Goal: Information Seeking & Learning: Learn about a topic

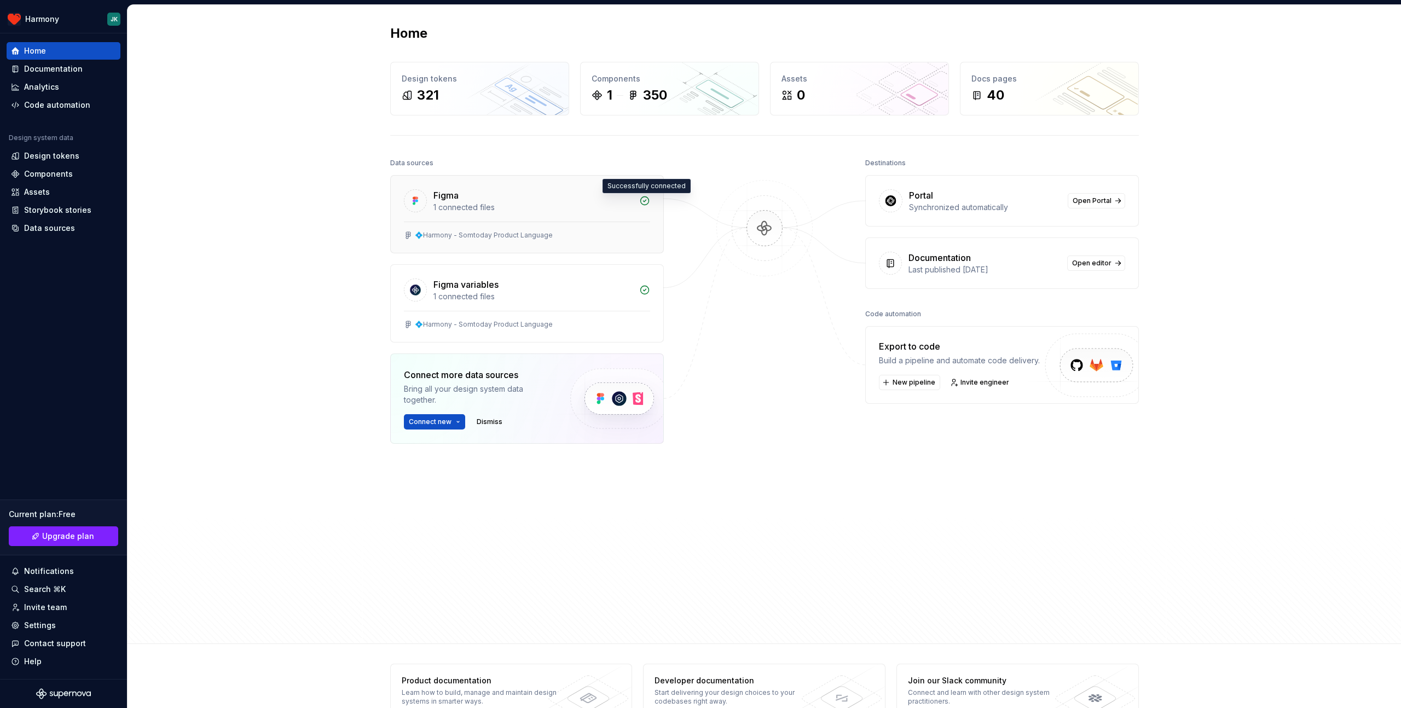
click at [647, 200] on icon at bounding box center [644, 200] width 11 height 11
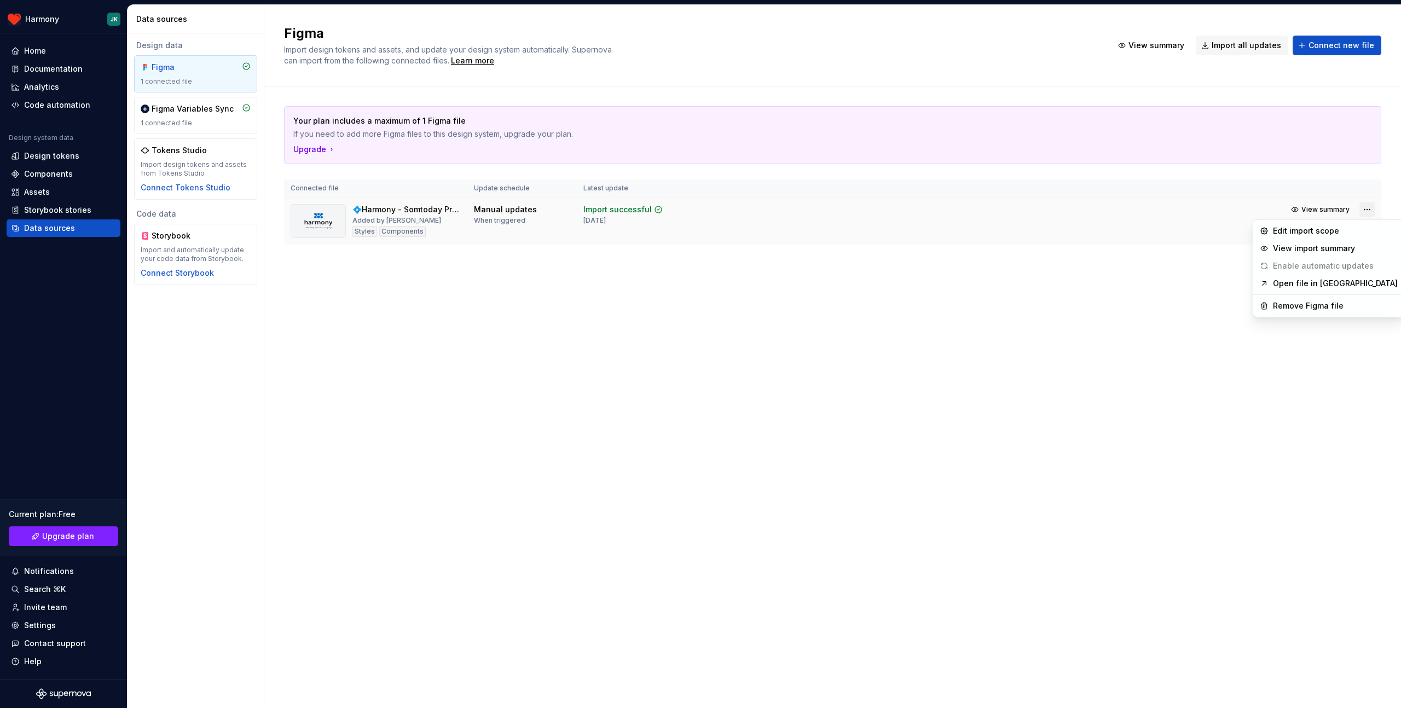
click at [935, 213] on html "Harmony JK Home Documentation Analytics Code automation Design system data Desi…" at bounding box center [700, 354] width 1401 height 708
click at [935, 331] on html "Harmony JK Home Documentation Analytics Code automation Design system data Desi…" at bounding box center [700, 354] width 1401 height 708
click at [35, 66] on div "Documentation" at bounding box center [53, 68] width 59 height 11
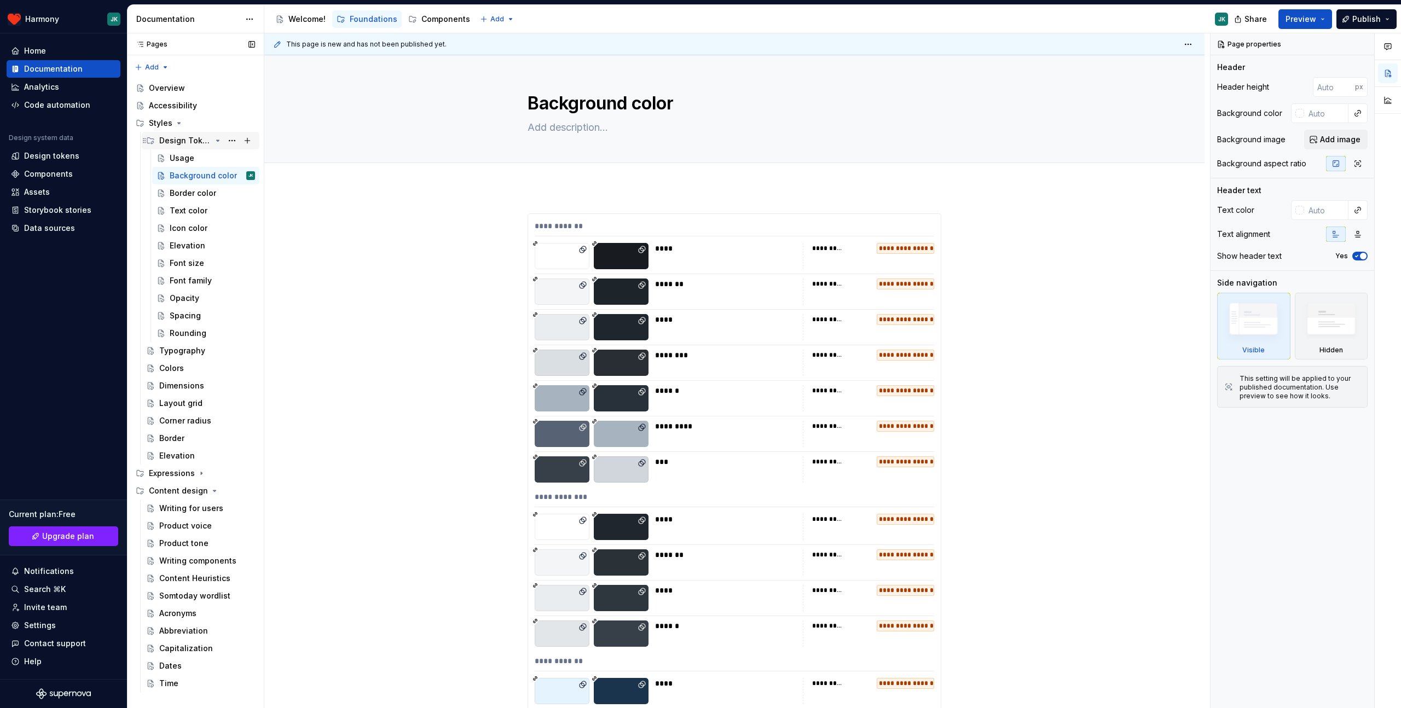
click at [190, 140] on div "Design Tokens" at bounding box center [185, 140] width 52 height 11
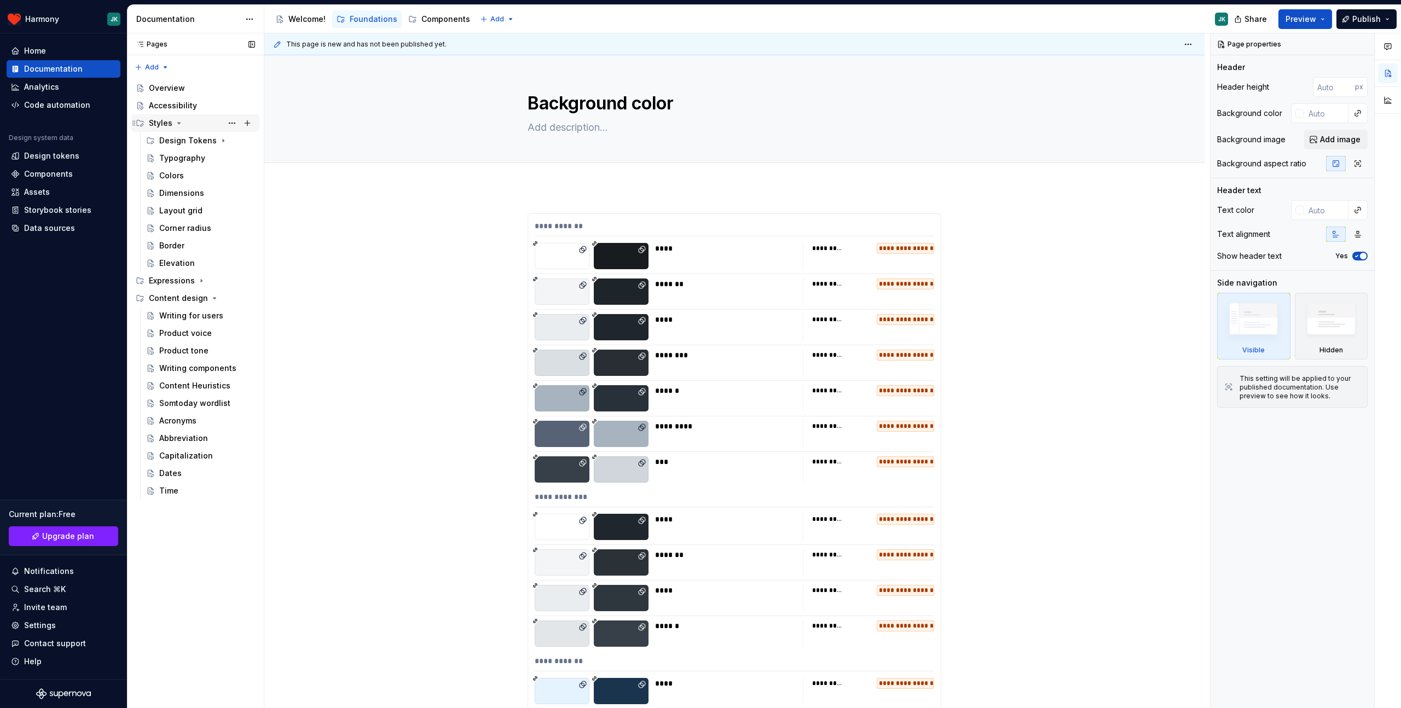
click at [181, 125] on icon "Page tree" at bounding box center [179, 123] width 9 height 9
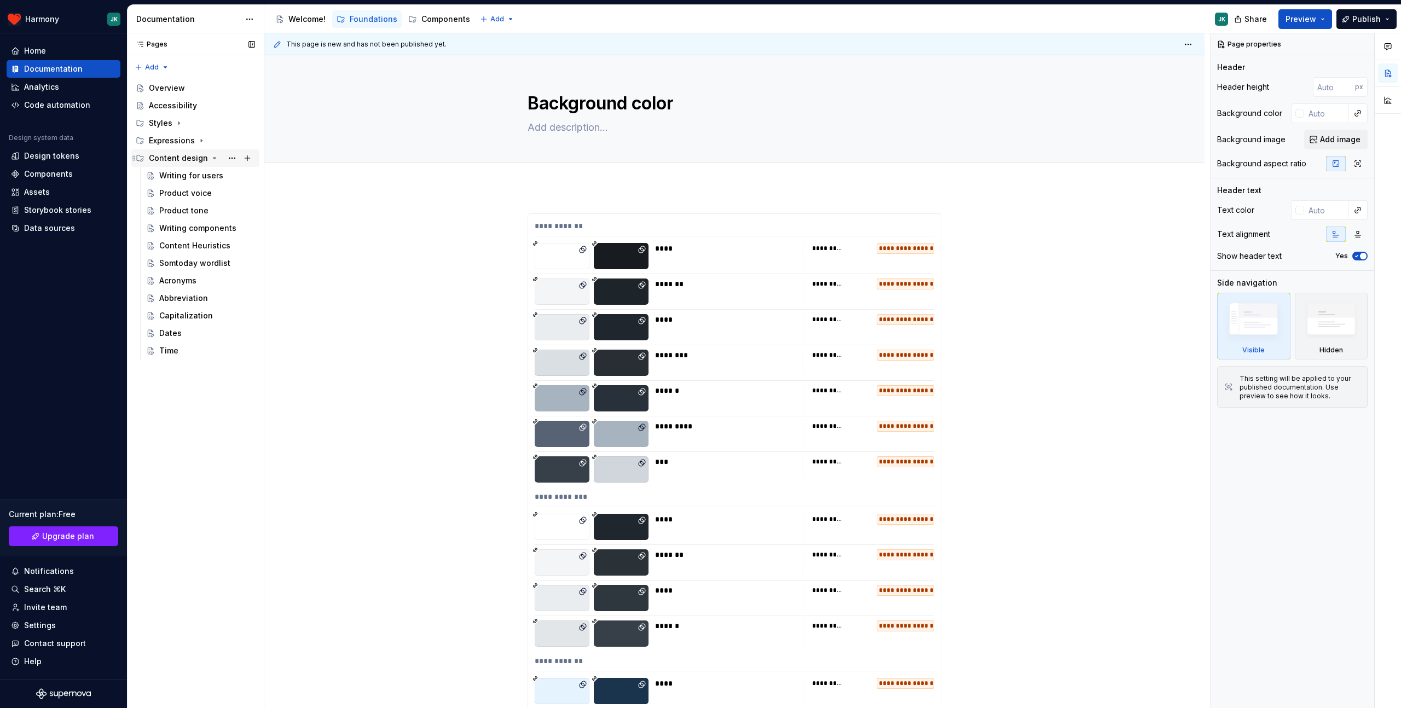
click at [213, 159] on icon "Page tree" at bounding box center [214, 158] width 3 height 1
click at [201, 142] on icon "Page tree" at bounding box center [201, 140] width 9 height 9
click at [178, 161] on div "Haptics" at bounding box center [173, 158] width 29 height 11
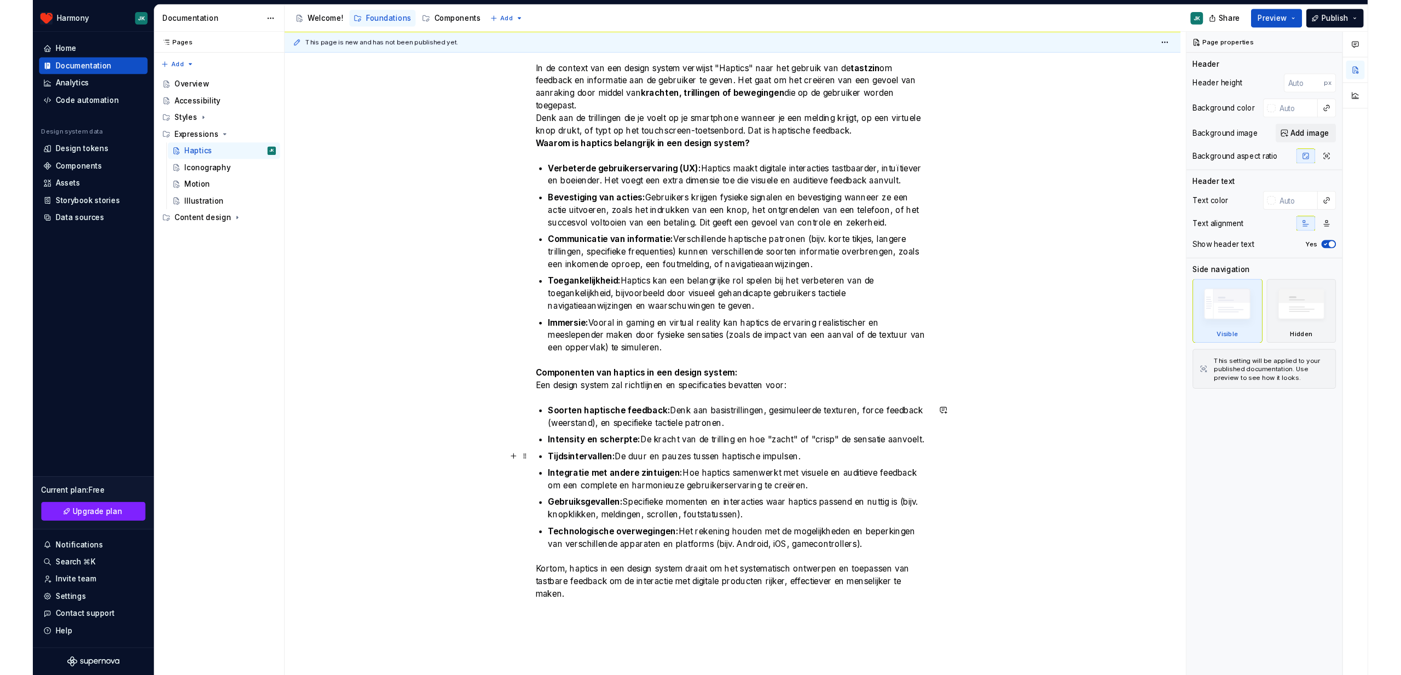
scroll to position [150, 0]
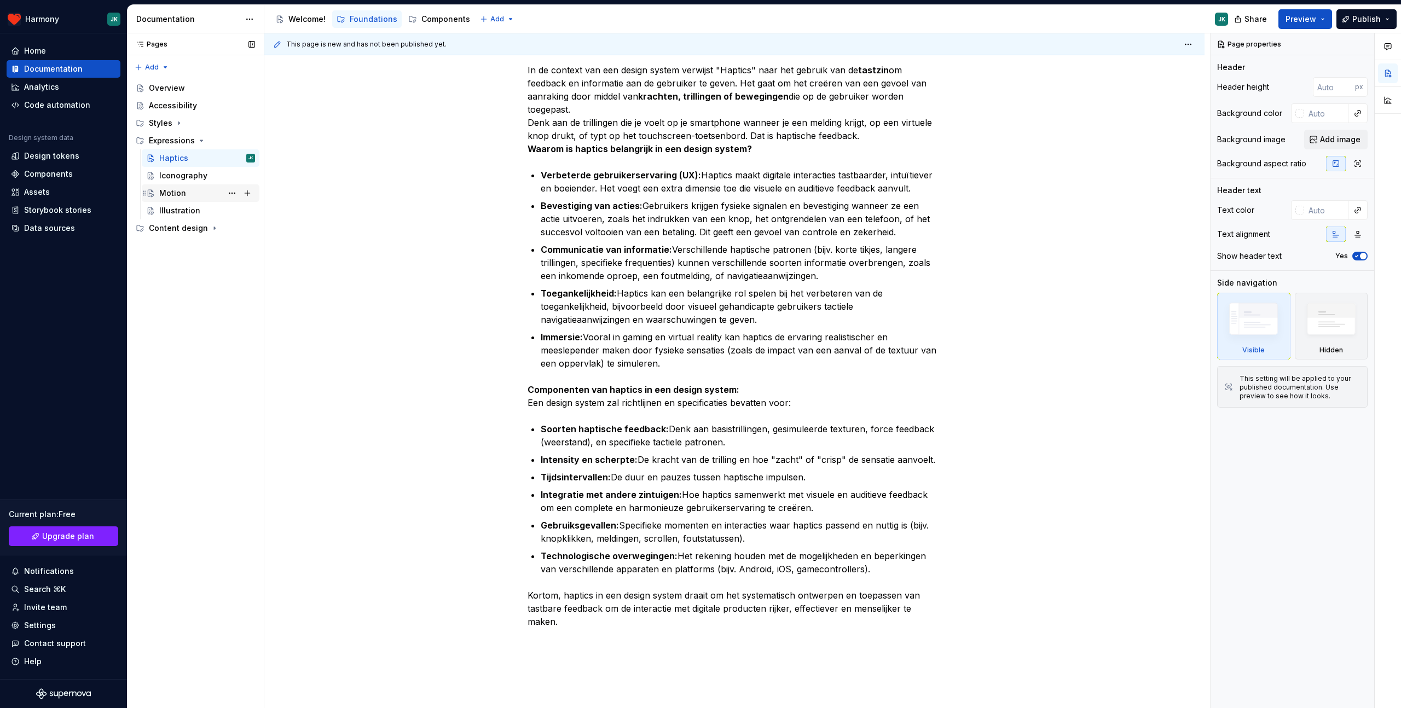
click at [187, 194] on div "Motion" at bounding box center [207, 193] width 96 height 15
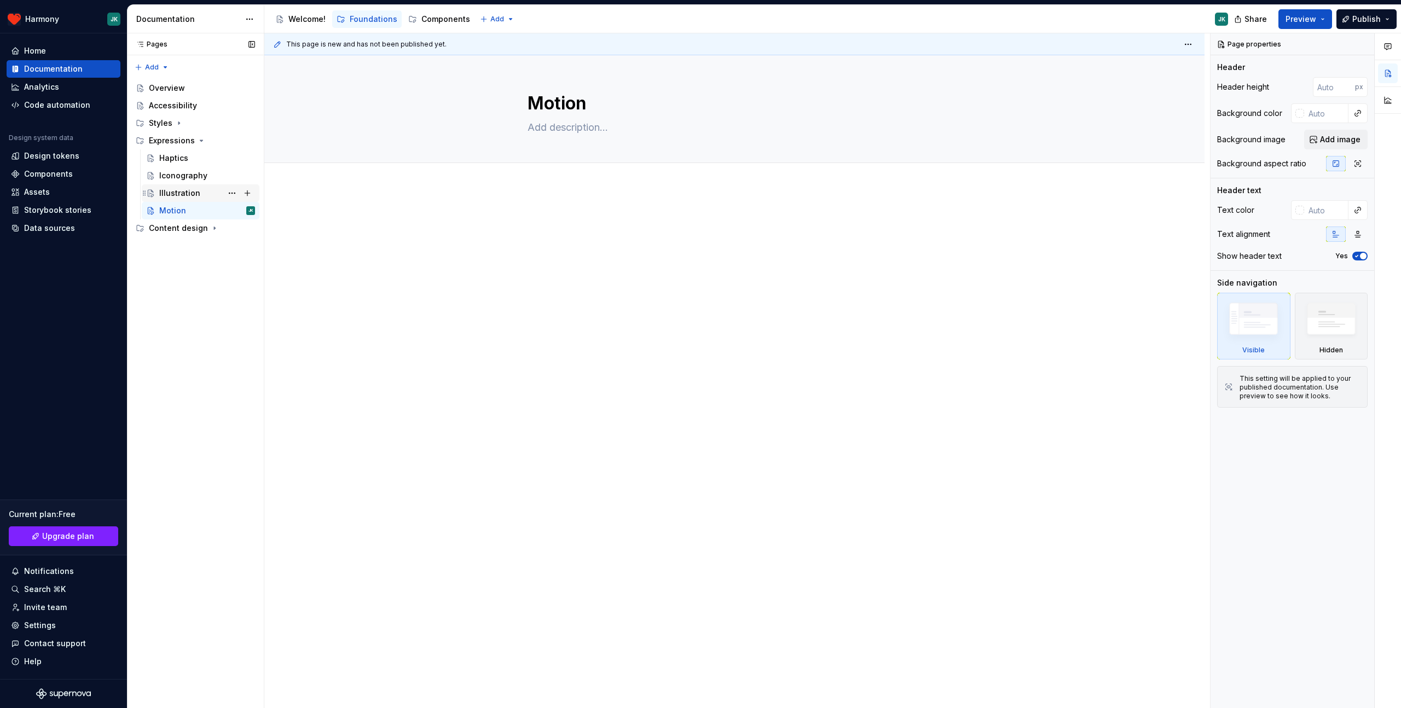
click at [180, 190] on div "Illustration" at bounding box center [179, 193] width 41 height 11
click at [168, 207] on div "Motion" at bounding box center [172, 210] width 27 height 11
click at [200, 141] on icon "Page tree" at bounding box center [201, 140] width 3 height 1
click at [212, 160] on icon "Page tree" at bounding box center [214, 158] width 9 height 9
click at [171, 250] on div "Content Heuristics" at bounding box center [190, 245] width 63 height 11
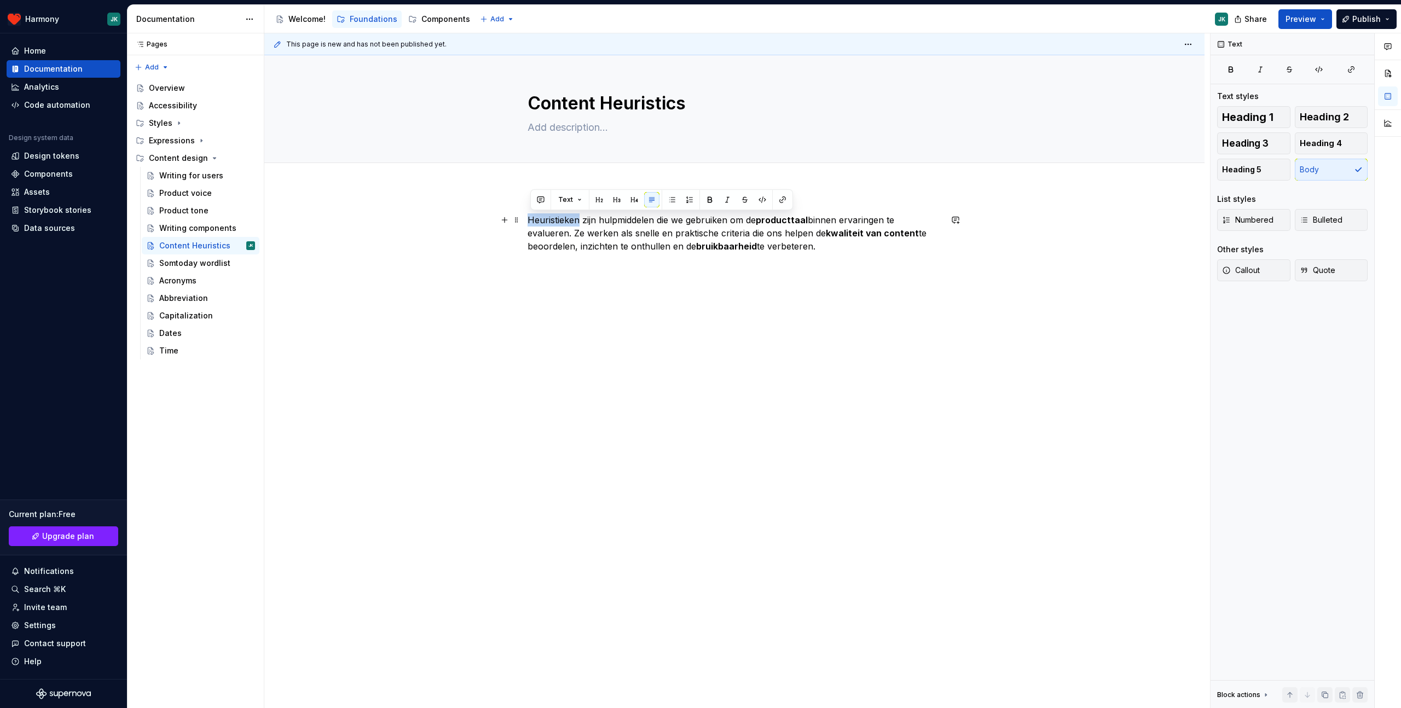
drag, startPoint x: 532, startPoint y: 219, endPoint x: 581, endPoint y: 218, distance: 48.7
click at [581, 218] on p "Heuristieken zijn hulpmiddelen die we gebruiken om de producttaal binnen ervari…" at bounding box center [735, 232] width 414 height 39
click at [588, 224] on p "Heuristieken zijn hulpmiddelen die we gebruiken om de producttaal binnen ervari…" at bounding box center [735, 232] width 414 height 39
click at [587, 223] on p "Heuristieken zijn hulpmiddelen die we gebruiken om de producttaal binnen ervari…" at bounding box center [735, 232] width 414 height 39
click at [212, 157] on icon "Page tree" at bounding box center [214, 158] width 9 height 9
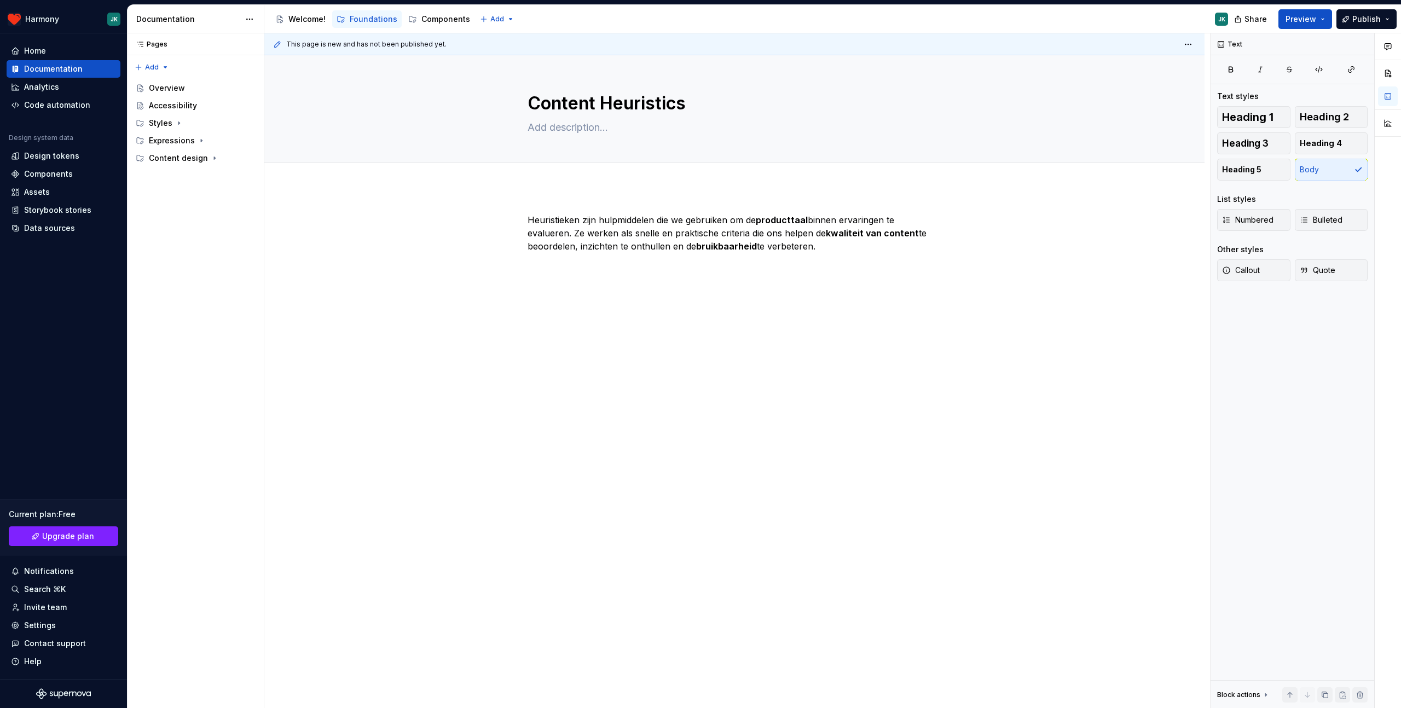
click at [626, 380] on div "Heuristieken zijn hulpmiddelen die we gebruiken om de producttaal binnen ervari…" at bounding box center [734, 333] width 940 height 293
click at [179, 163] on div "Content design" at bounding box center [178, 158] width 59 height 11
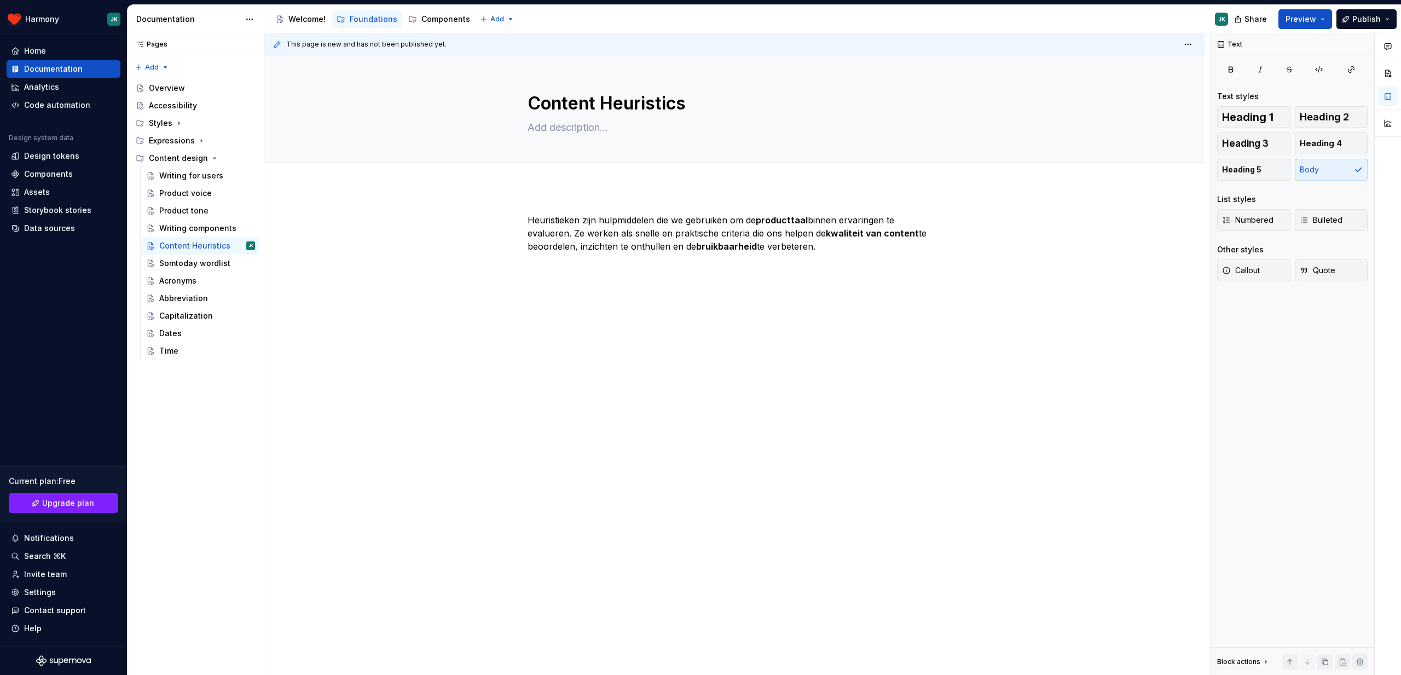
type textarea "*"
